Goal: Task Accomplishment & Management: Manage account settings

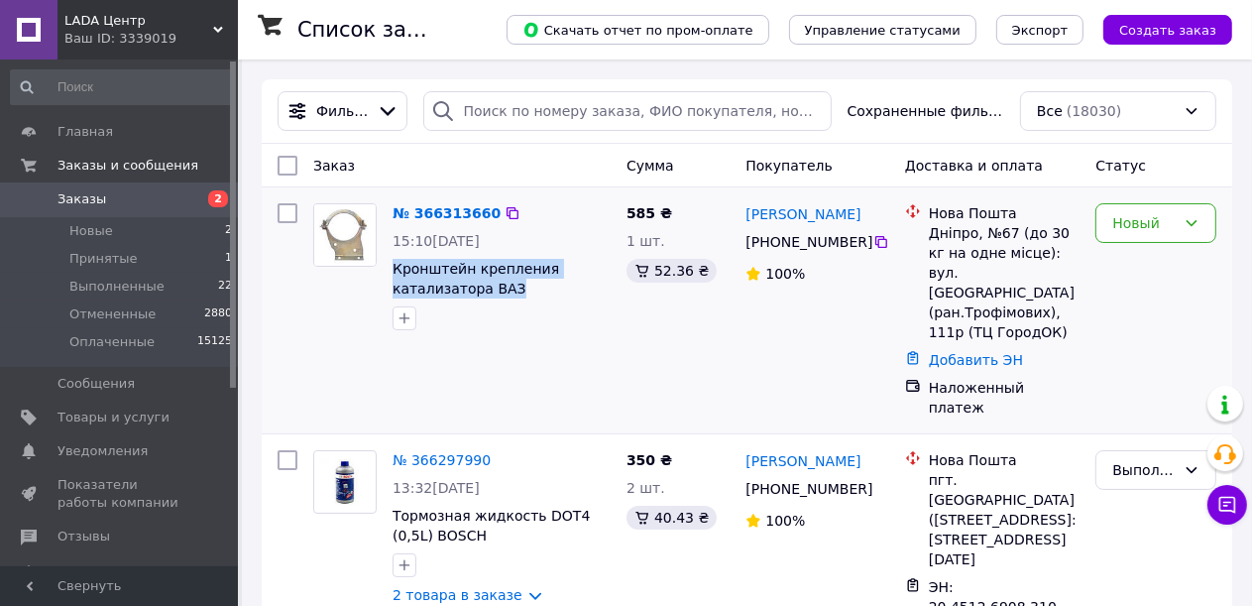
drag, startPoint x: 508, startPoint y: 294, endPoint x: 385, endPoint y: 276, distance: 124.4
click at [385, 276] on div "№ 366313660 15:10[DATE] Кронштейн крепления катализатора ВАЗ 11183.2110.2115 кр…" at bounding box center [502, 266] width 234 height 143
copy span "Кронштейн крепления катализатора ВАЗ"
drag, startPoint x: 859, startPoint y: 244, endPoint x: 772, endPoint y: 246, distance: 86.3
click at [772, 246] on div "[PHONE_NUMBER]" at bounding box center [808, 242] width 132 height 28
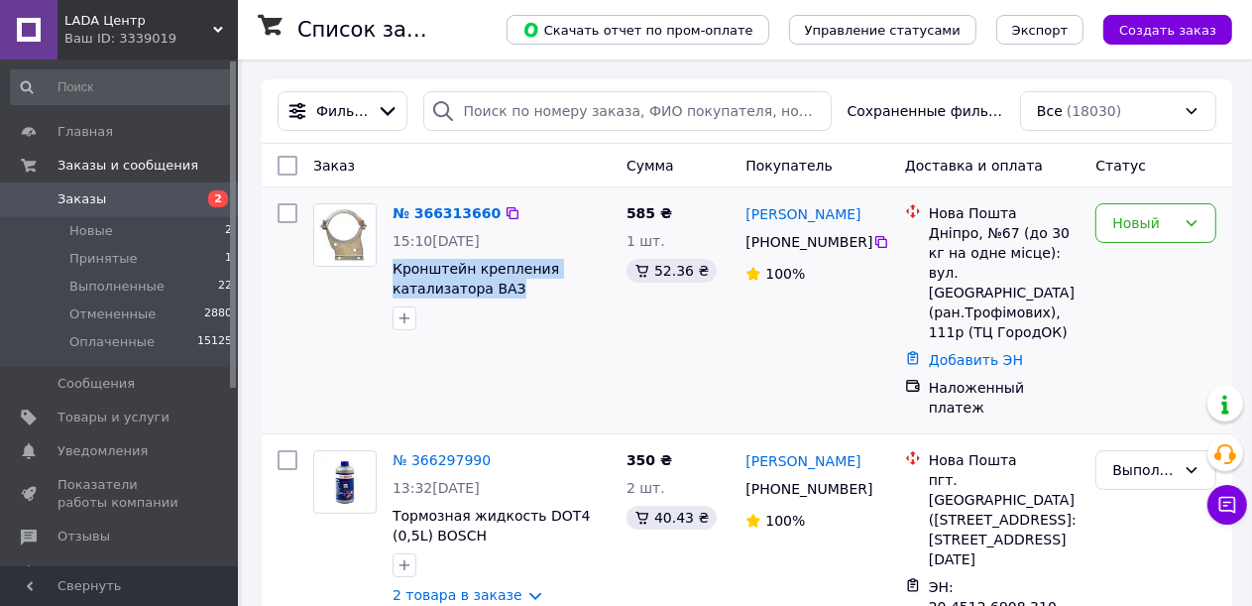
copy div "0 95 505 39 25"
click at [1198, 219] on icon at bounding box center [1192, 223] width 16 height 16
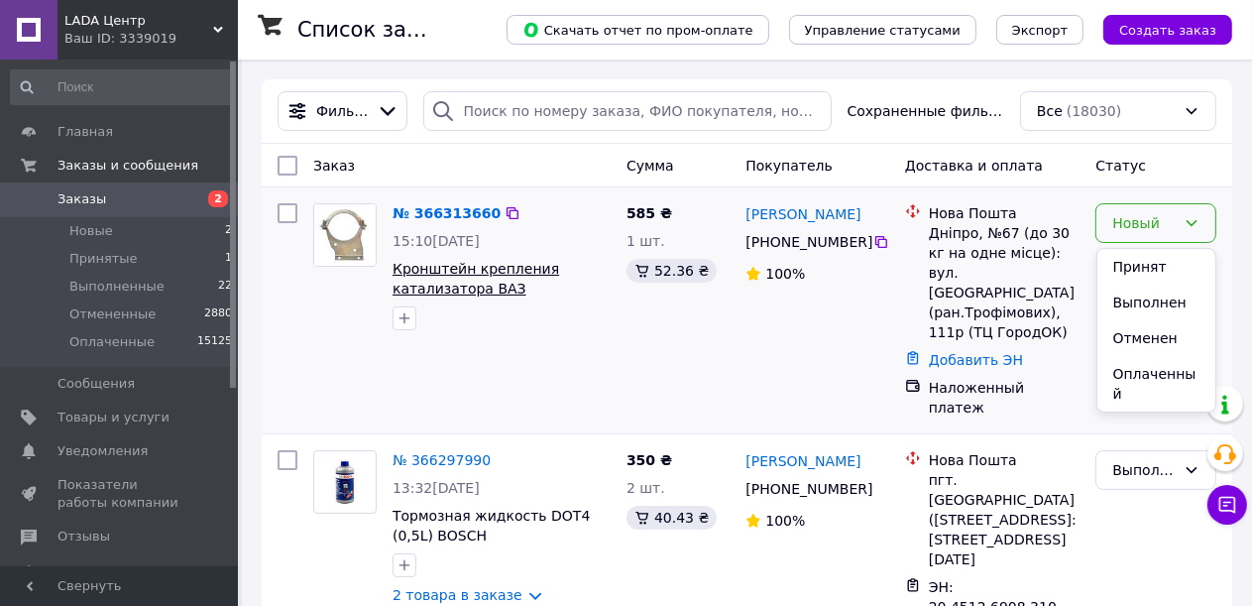
drag, startPoint x: 1151, startPoint y: 268, endPoint x: 445, endPoint y: 266, distance: 705.9
click at [1150, 268] on li "Принят" at bounding box center [1156, 267] width 119 height 36
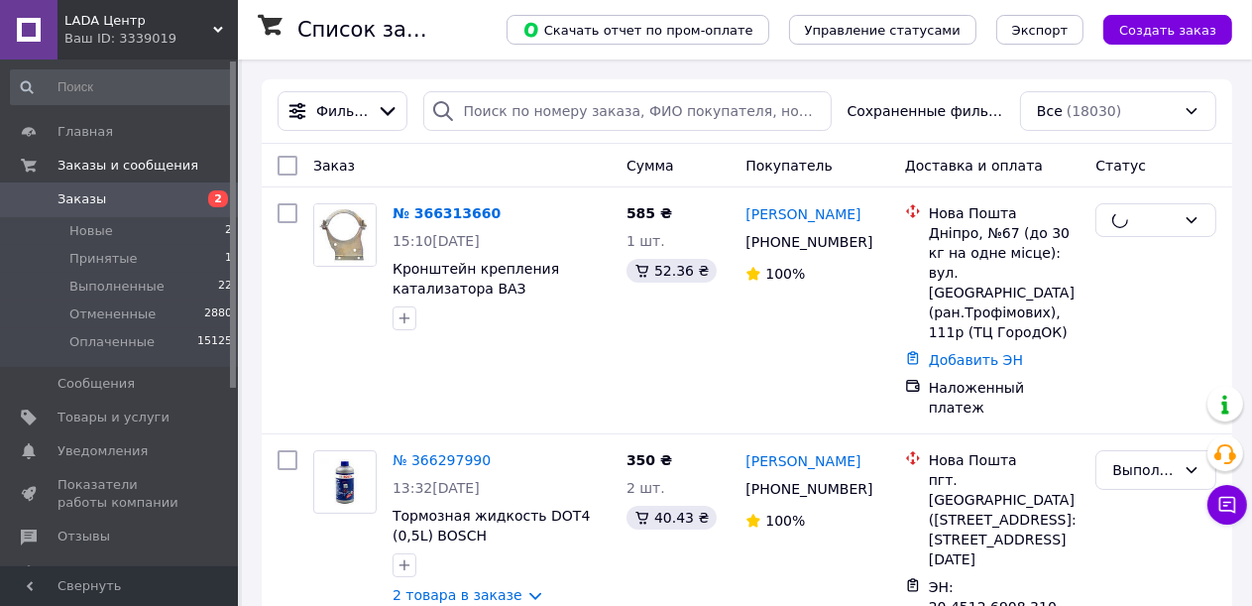
click at [359, 246] on img at bounding box center [344, 234] width 61 height 61
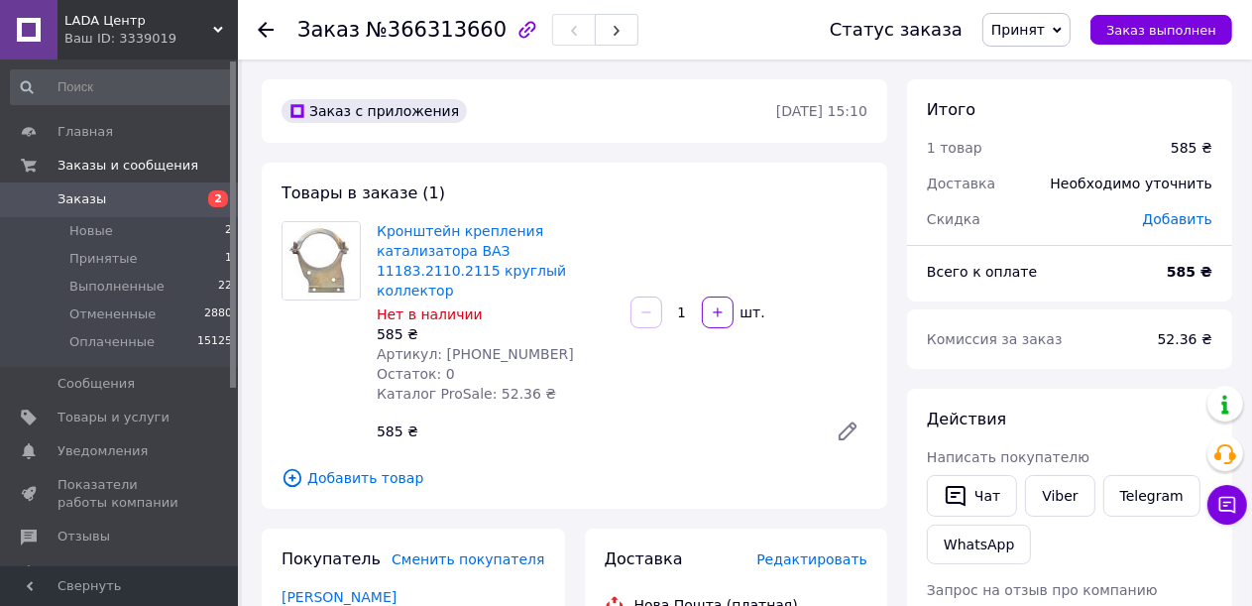
click at [847, 423] on icon at bounding box center [848, 431] width 16 height 16
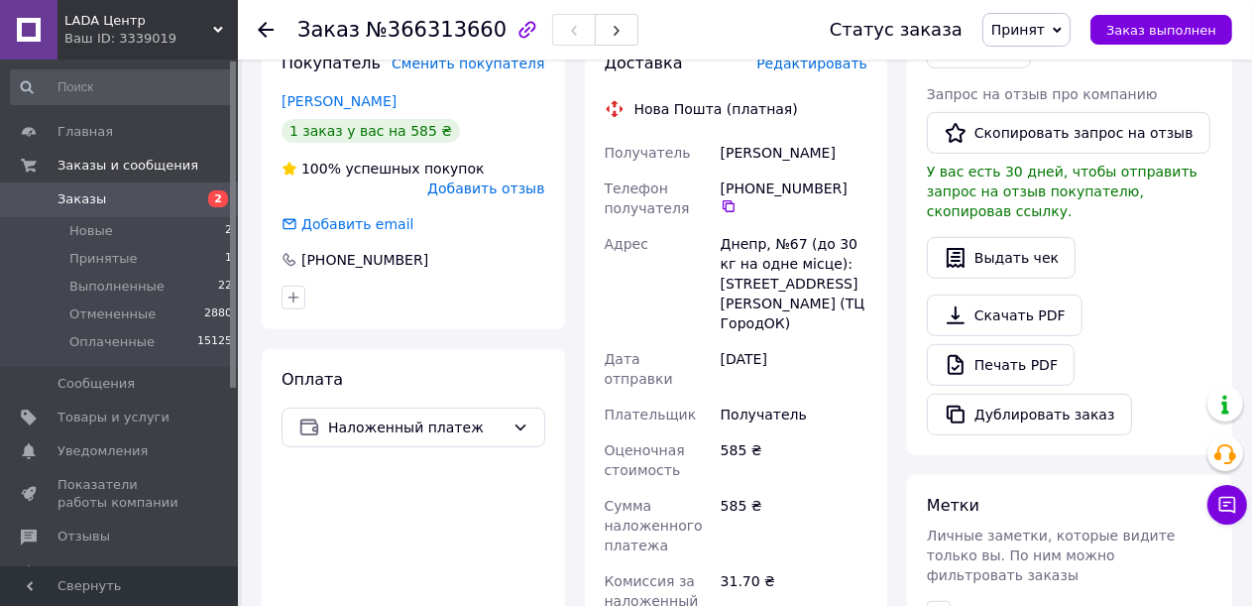
scroll to position [793, 0]
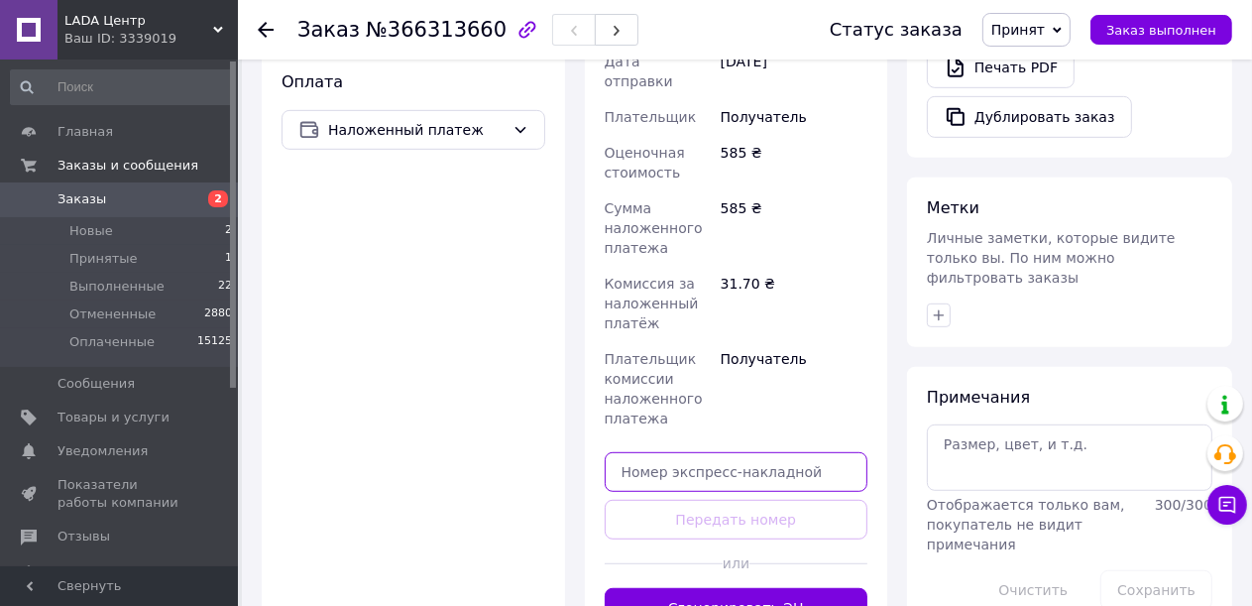
paste input "20451269124991"
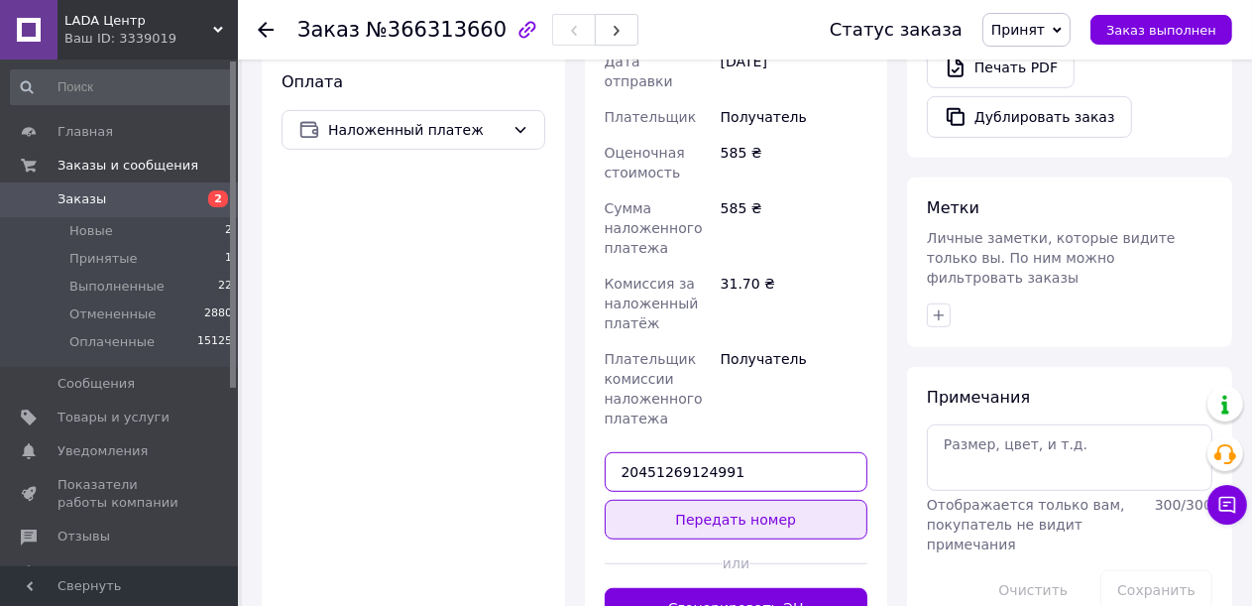
type input "20451269124991"
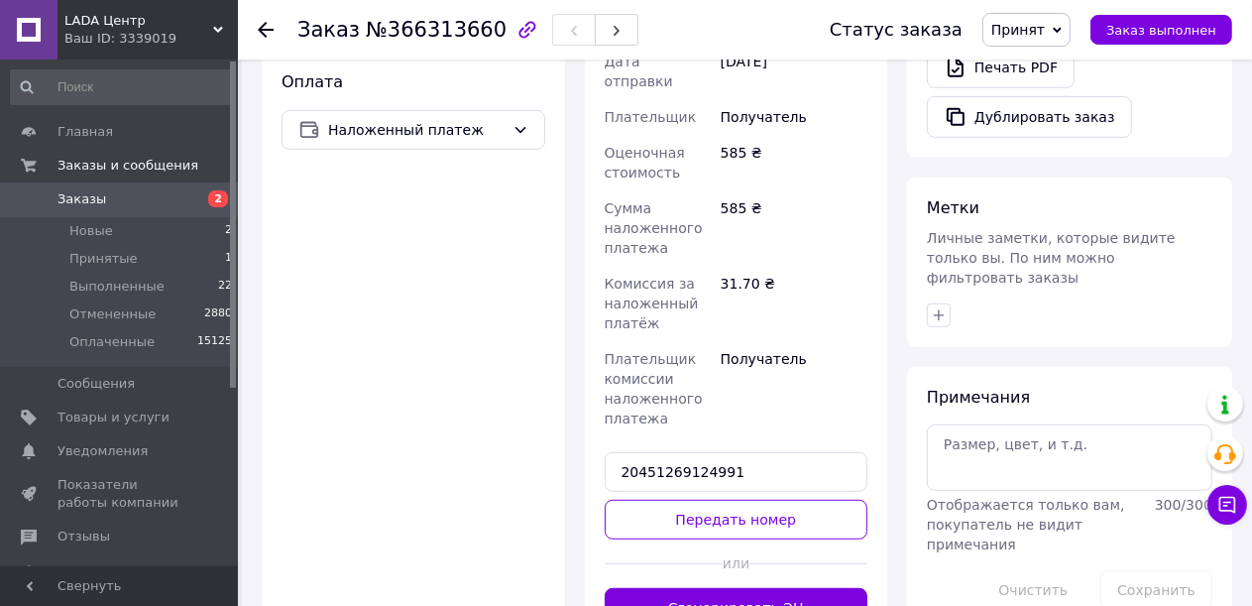
drag, startPoint x: 796, startPoint y: 475, endPoint x: 783, endPoint y: 454, distance: 24.5
click at [797, 500] on button "Передать номер" at bounding box center [737, 520] width 264 height 40
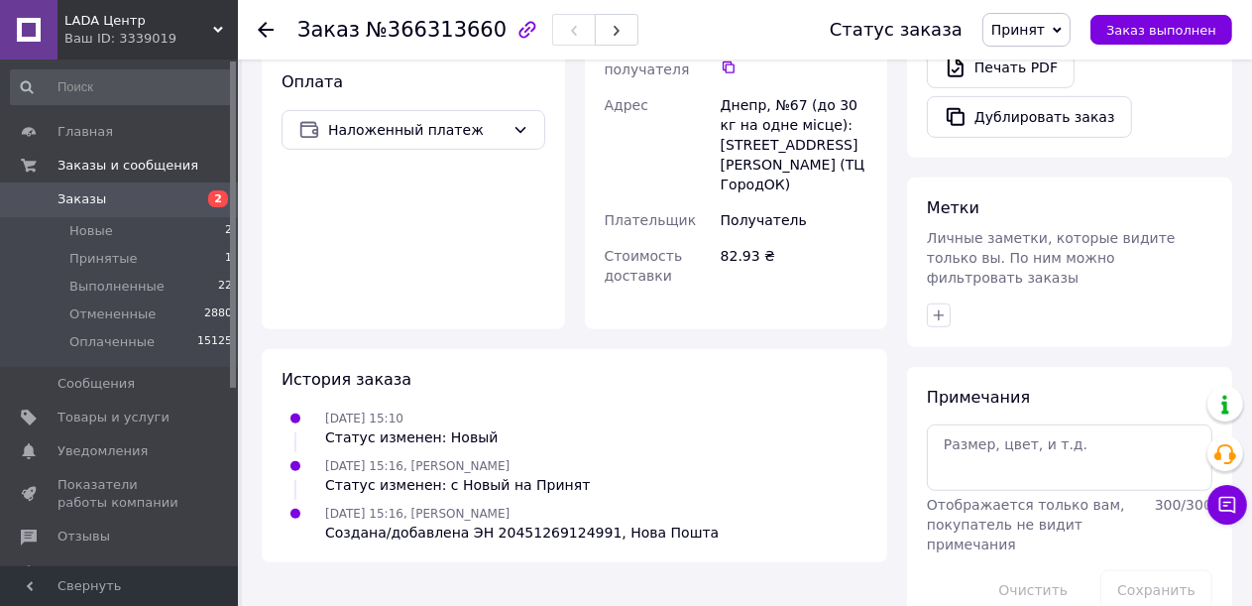
scroll to position [496, 0]
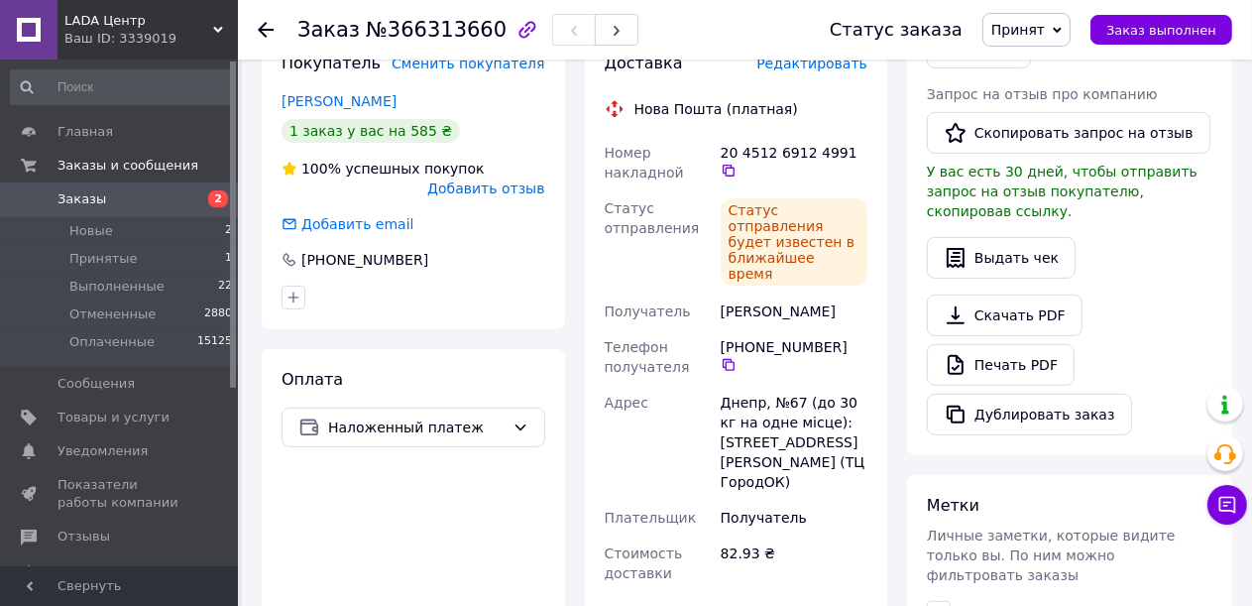
drag, startPoint x: 1072, startPoint y: 30, endPoint x: 1058, endPoint y: 51, distance: 25.0
click at [1062, 33] on icon at bounding box center [1057, 30] width 9 height 9
click at [1048, 67] on li "Выполнен" at bounding box center [1035, 70] width 105 height 30
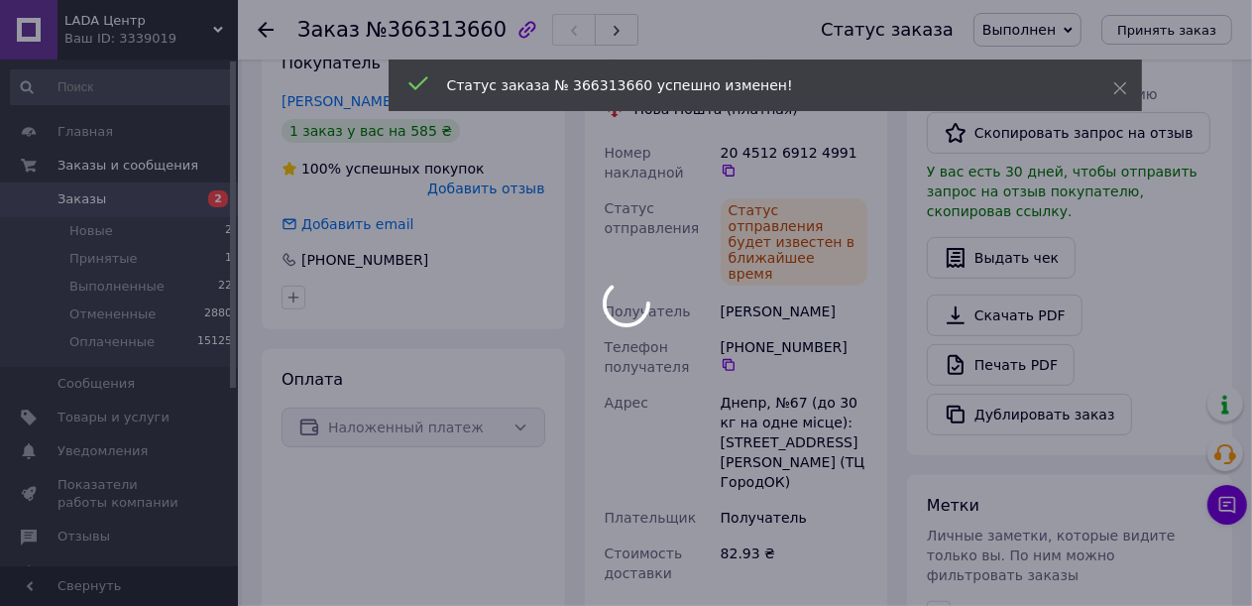
scroll to position [457, 0]
